Goal: Navigation & Orientation: Find specific page/section

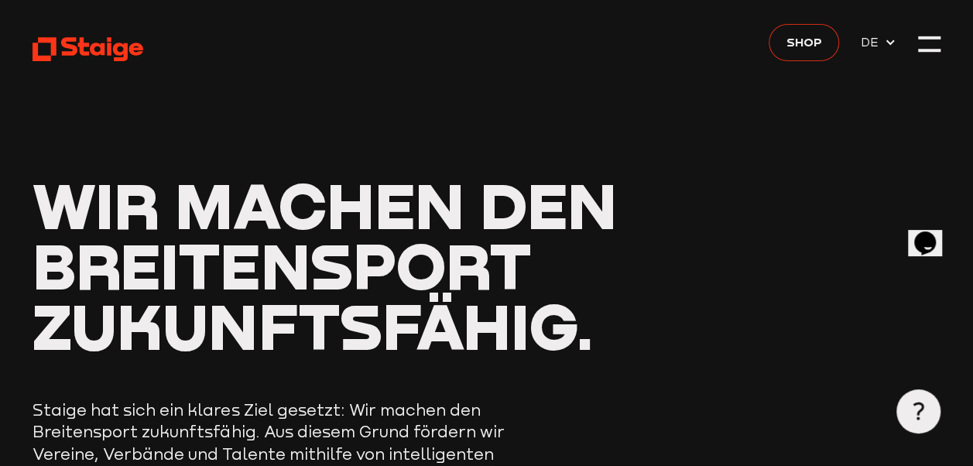
click at [801, 44] on span "Shop" at bounding box center [804, 42] width 36 height 19
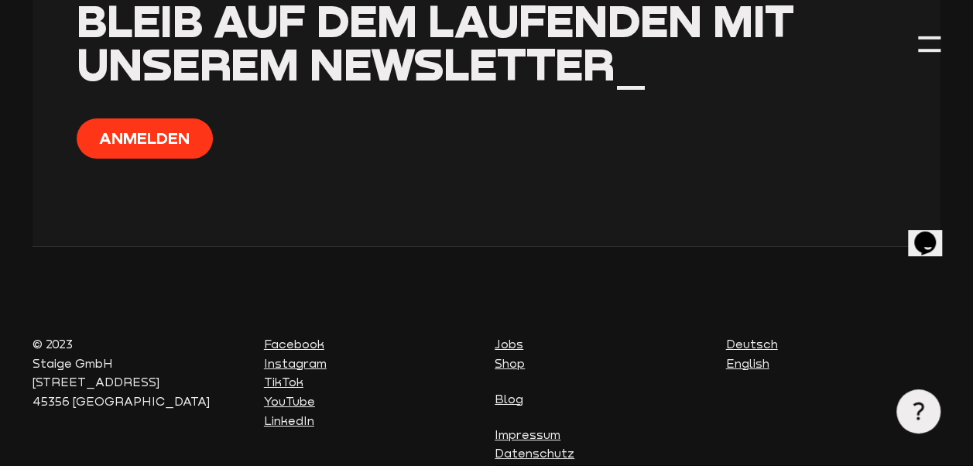
scroll to position [5408, 0]
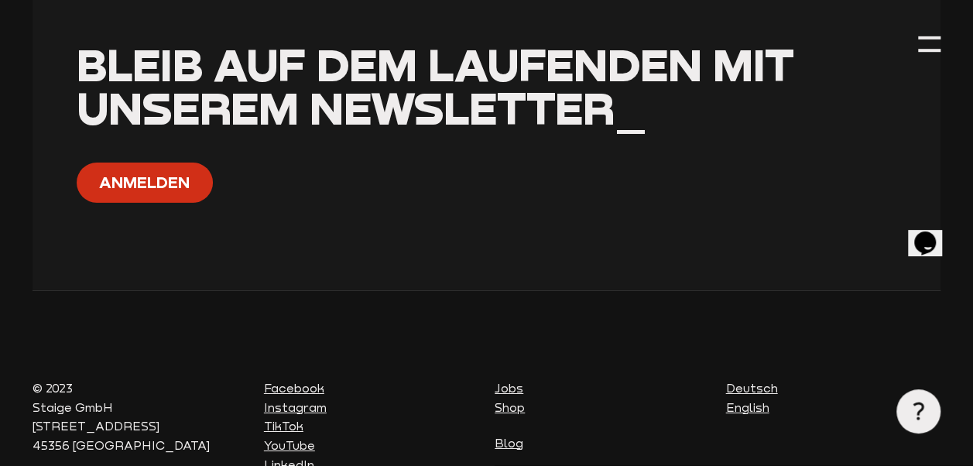
click at [139, 163] on button "Anmelden" at bounding box center [145, 182] width 136 height 39
